Goal: Task Accomplishment & Management: Complete application form

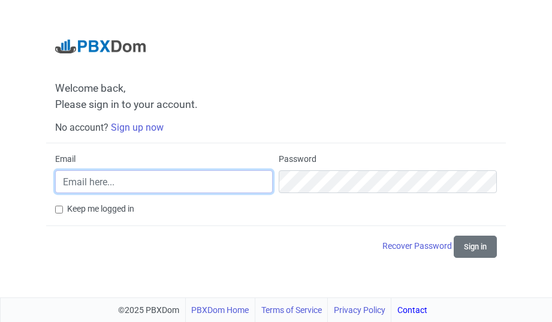
click at [106, 184] on input "Email" at bounding box center [164, 181] width 218 height 23
type input "[EMAIL_ADDRESS][DOMAIN_NAME]"
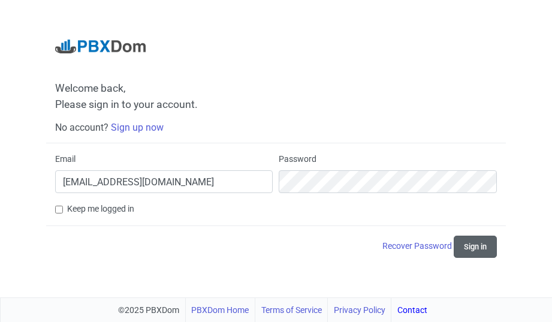
click at [475, 248] on button "Sign in" at bounding box center [475, 247] width 43 height 22
click at [480, 246] on button "Sign in" at bounding box center [475, 247] width 43 height 22
click at [127, 125] on link "Sign up now" at bounding box center [137, 127] width 53 height 11
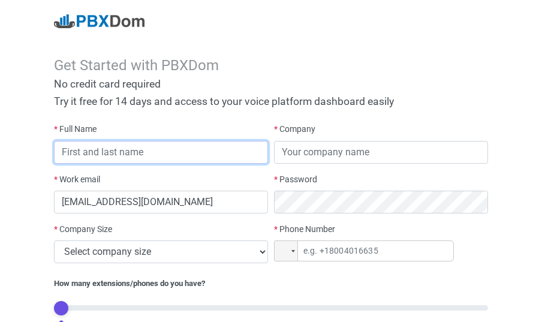
click at [96, 152] on input "text" at bounding box center [161, 152] width 214 height 23
type input "[PERSON_NAME]"
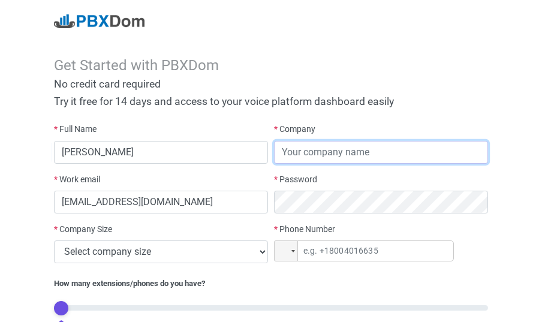
click at [334, 157] on input "text" at bounding box center [381, 152] width 214 height 23
type input "syscom"
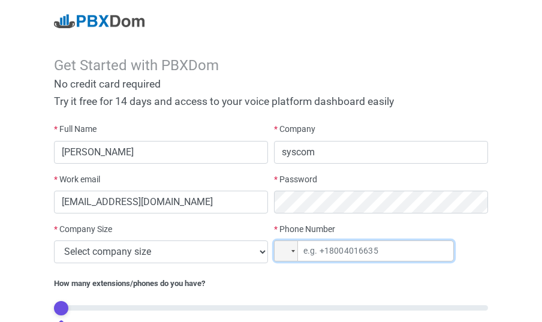
click at [342, 252] on input "tel" at bounding box center [364, 250] width 180 height 21
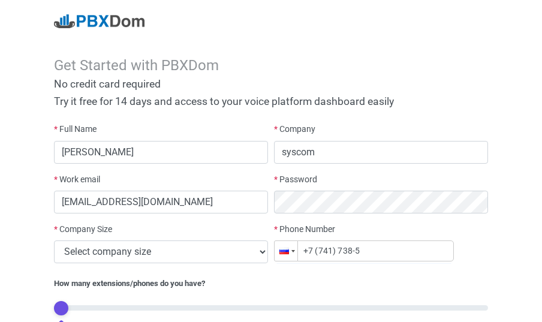
click at [292, 252] on div at bounding box center [286, 251] width 23 height 20
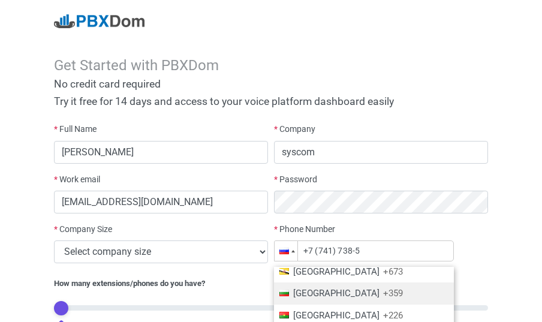
scroll to position [597, 0]
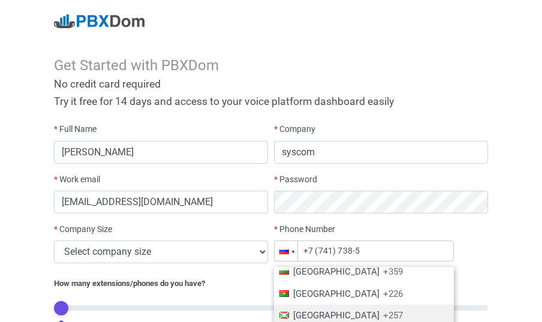
click at [307, 317] on span "[GEOGRAPHIC_DATA]" at bounding box center [336, 315] width 86 height 11
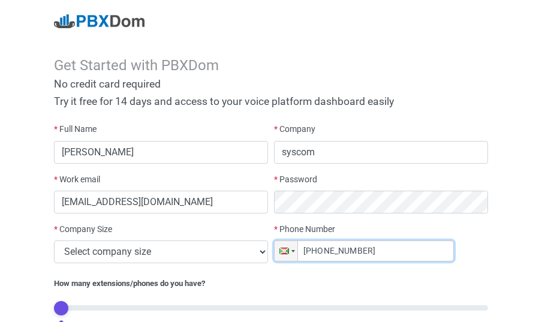
click at [330, 248] on input "[PHONE_NUMBER]" at bounding box center [364, 250] width 180 height 21
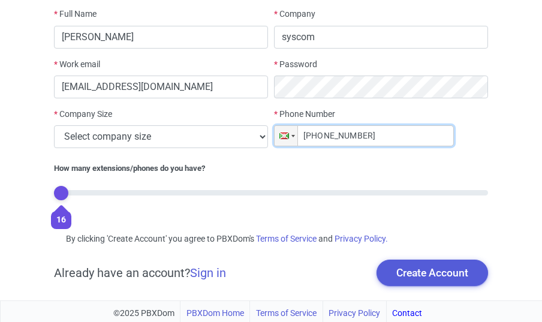
scroll to position [118, 0]
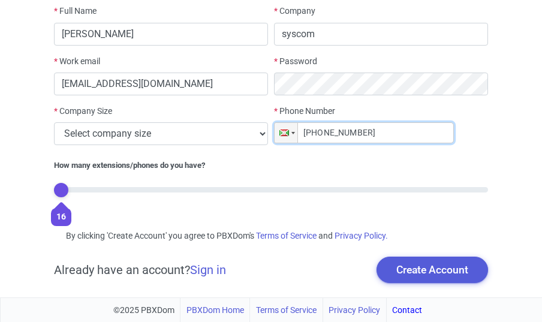
type input "[PHONE_NUMBER]"
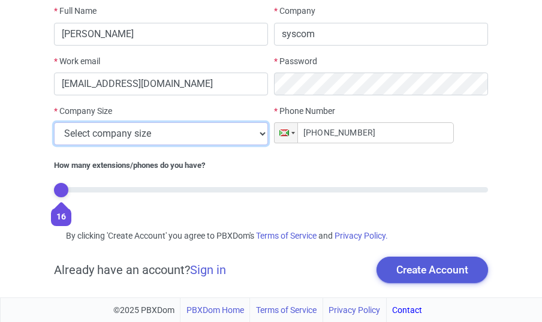
click at [54, 122] on select "Select company size 1 - 9 employees 10 - 49 employees 50 - 199 employees 200 - …" at bounding box center [161, 133] width 214 height 23
select select "4"
click option "200 - 499 employees" at bounding box center [0, 0] width 0 height 0
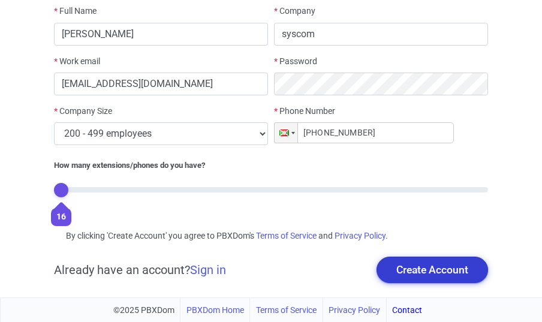
click at [412, 271] on button "Create Account" at bounding box center [433, 270] width 112 height 26
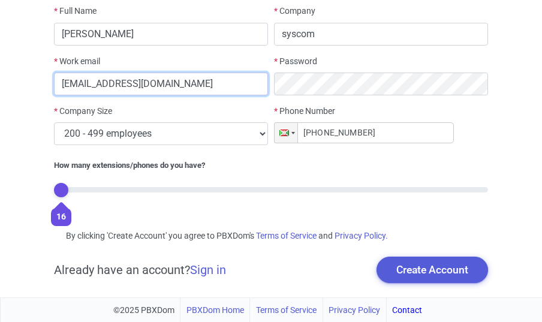
click at [184, 86] on input "[EMAIL_ADDRESS][DOMAIN_NAME]" at bounding box center [161, 84] width 214 height 23
type input "s"
type input "[EMAIL_ADDRESS][DOMAIN_NAME]"
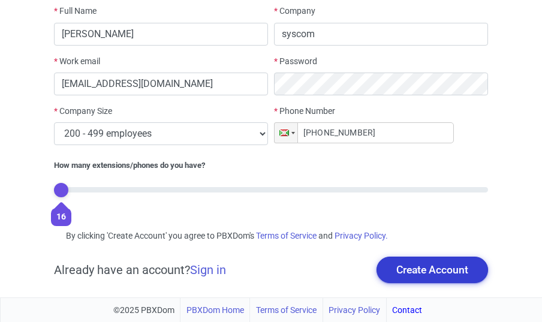
click at [422, 271] on button "Create Account" at bounding box center [433, 270] width 112 height 26
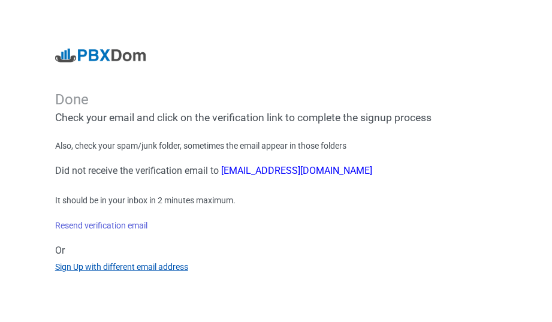
click at [104, 269] on link "Sign Up with different email address" at bounding box center [121, 267] width 133 height 10
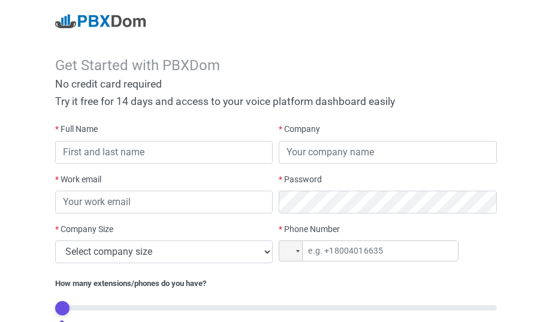
type input "[EMAIL_ADDRESS][DOMAIN_NAME]"
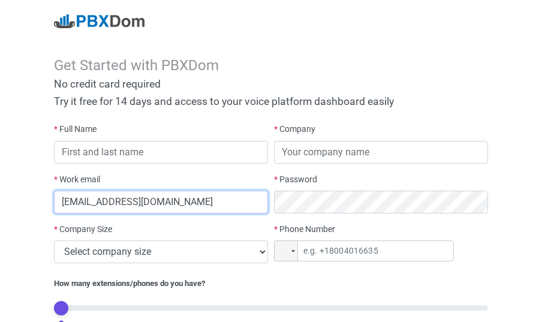
drag, startPoint x: 177, startPoint y: 203, endPoint x: 146, endPoint y: 188, distance: 34.1
click at [176, 203] on input "[EMAIL_ADDRESS][DOMAIN_NAME]" at bounding box center [161, 202] width 214 height 23
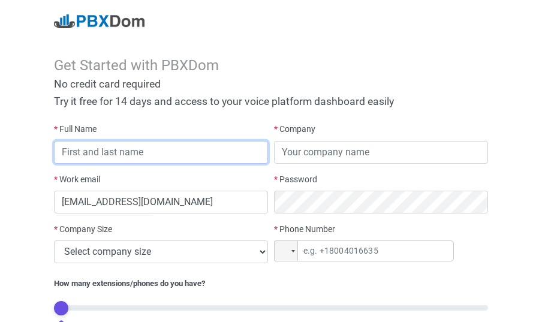
click at [105, 151] on input "text" at bounding box center [161, 152] width 214 height 23
type input "j"
type input "[PERSON_NAME]"
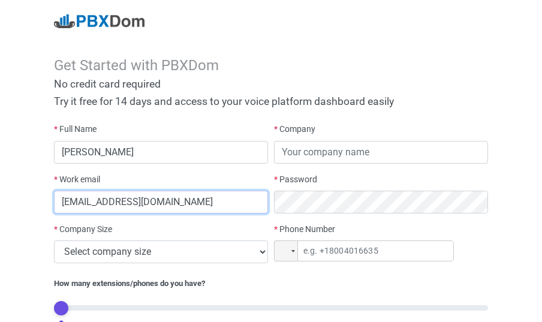
click at [169, 203] on input "[EMAIL_ADDRESS][DOMAIN_NAME]" at bounding box center [161, 202] width 214 height 23
type input "s"
type input "[EMAIL_ADDRESS][DOMAIN_NAME]"
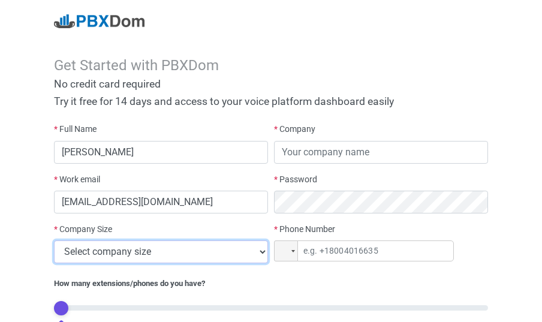
click at [54, 240] on select "Select company size 1 - 9 employees 10 - 49 employees 50 - 199 employees 200 - …" at bounding box center [161, 251] width 214 height 23
select select "4"
click option "200 - 499 employees" at bounding box center [0, 0] width 0 height 0
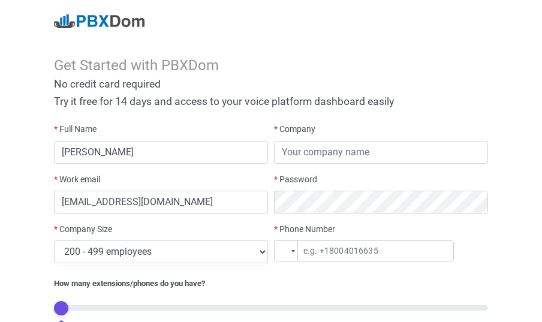
click at [293, 252] on div at bounding box center [293, 251] width 4 height 2
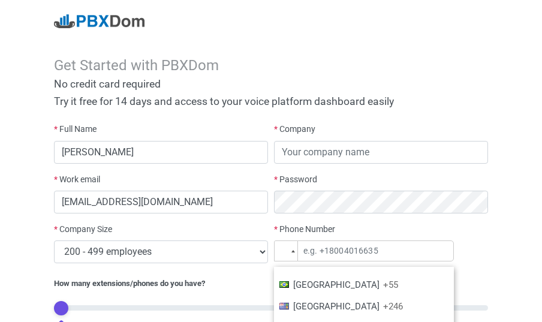
scroll to position [453, 0]
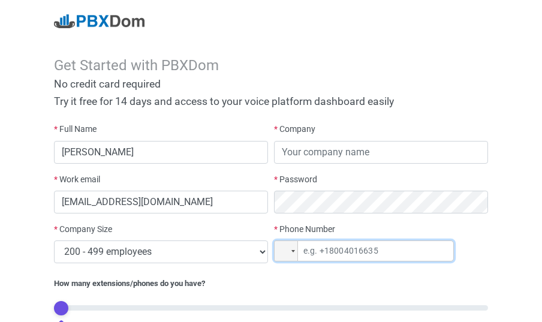
click at [351, 251] on input "tel" at bounding box center [364, 250] width 180 height 21
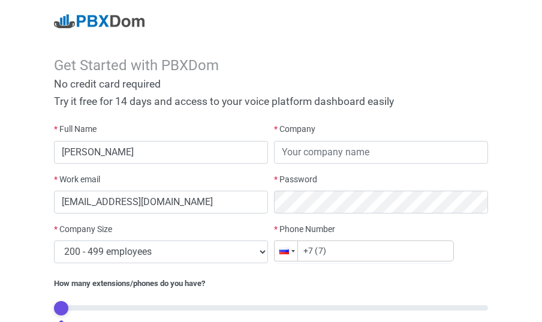
click at [293, 249] on div at bounding box center [286, 251] width 23 height 20
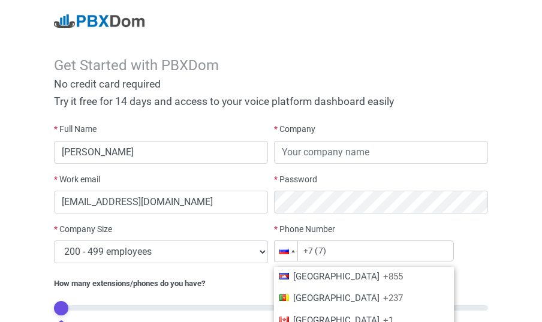
scroll to position [597, 0]
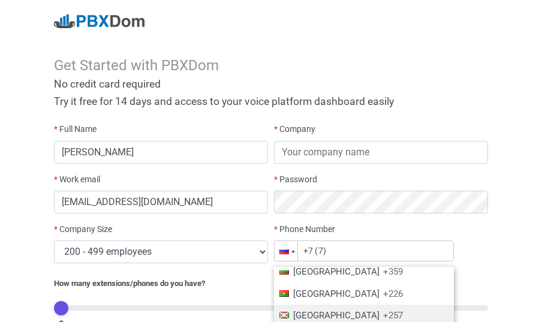
click at [290, 315] on li "[GEOGRAPHIC_DATA] +257" at bounding box center [364, 316] width 180 height 22
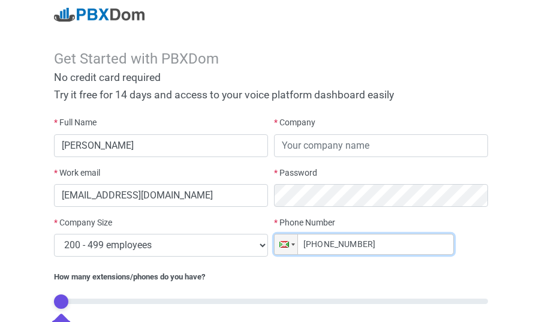
scroll to position [0, 0]
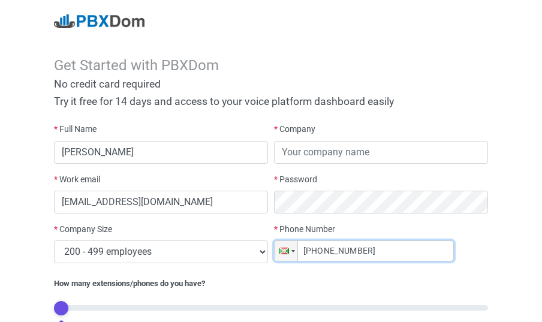
type input "[PHONE_NUMBER]"
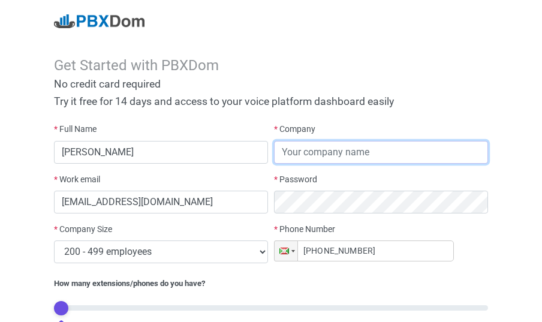
click at [304, 157] on input "text" at bounding box center [381, 152] width 214 height 23
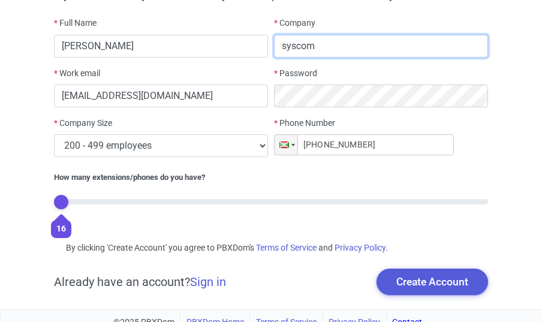
scroll to position [118, 0]
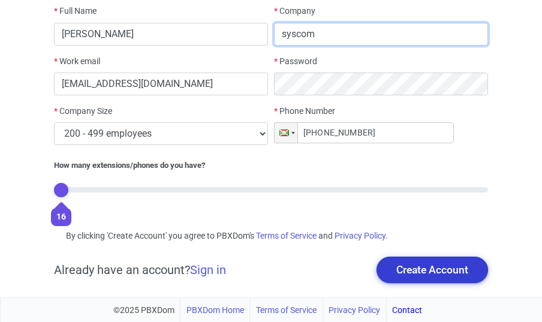
type input "syscom"
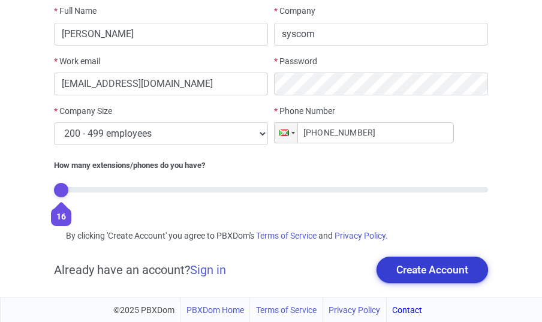
click at [454, 276] on button "Create Account" at bounding box center [433, 270] width 112 height 26
